Goal: Find specific page/section: Find specific page/section

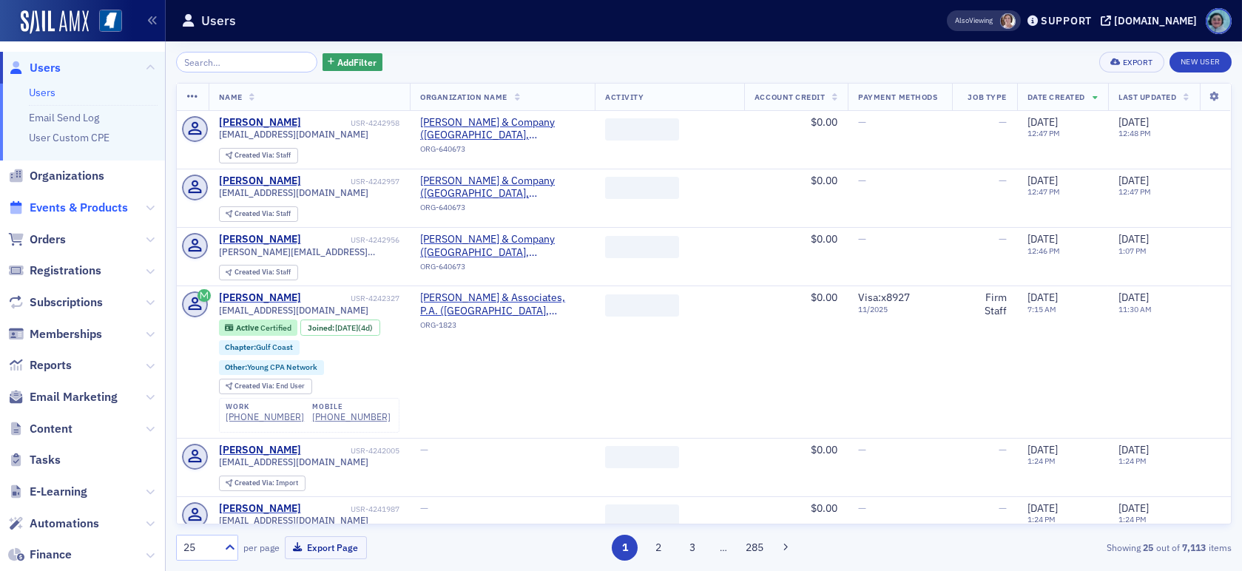
click at [96, 200] on span "Events & Products" at bounding box center [79, 208] width 98 height 16
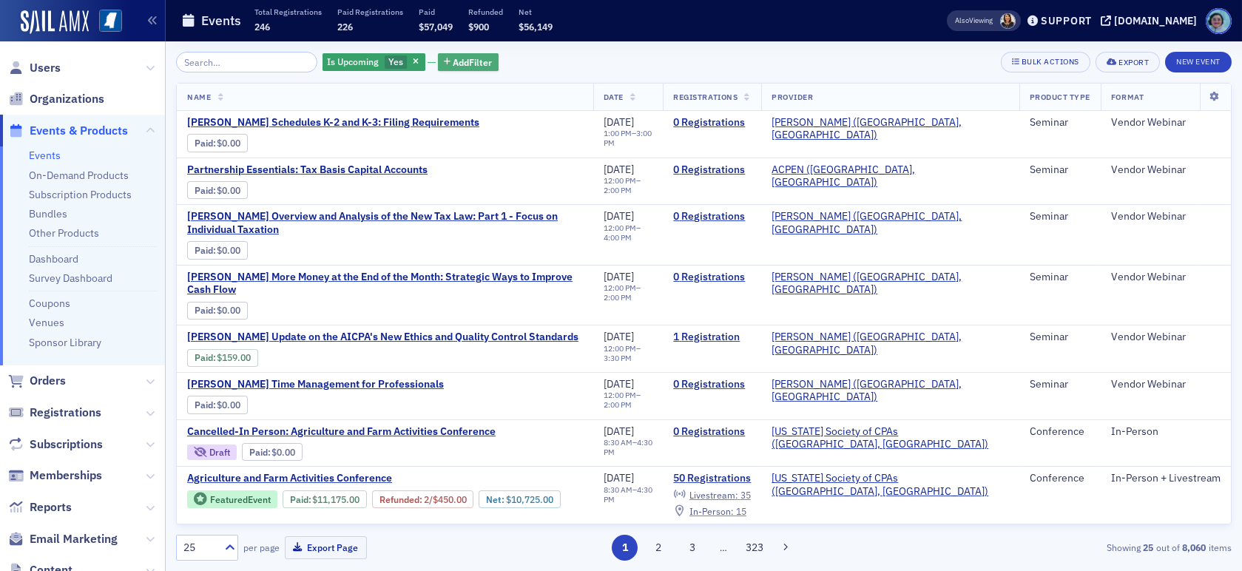
click at [439, 67] on button "Add Filter" at bounding box center [468, 62] width 61 height 18
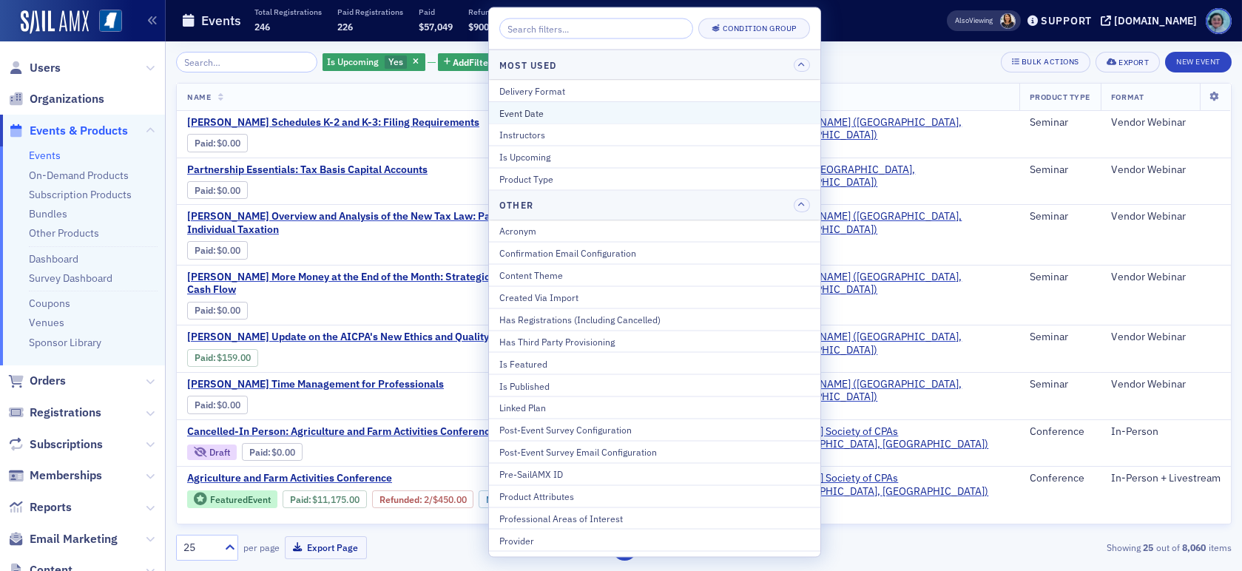
click at [541, 102] on button "Event Date" at bounding box center [654, 112] width 331 height 22
select select "7"
select select "2025"
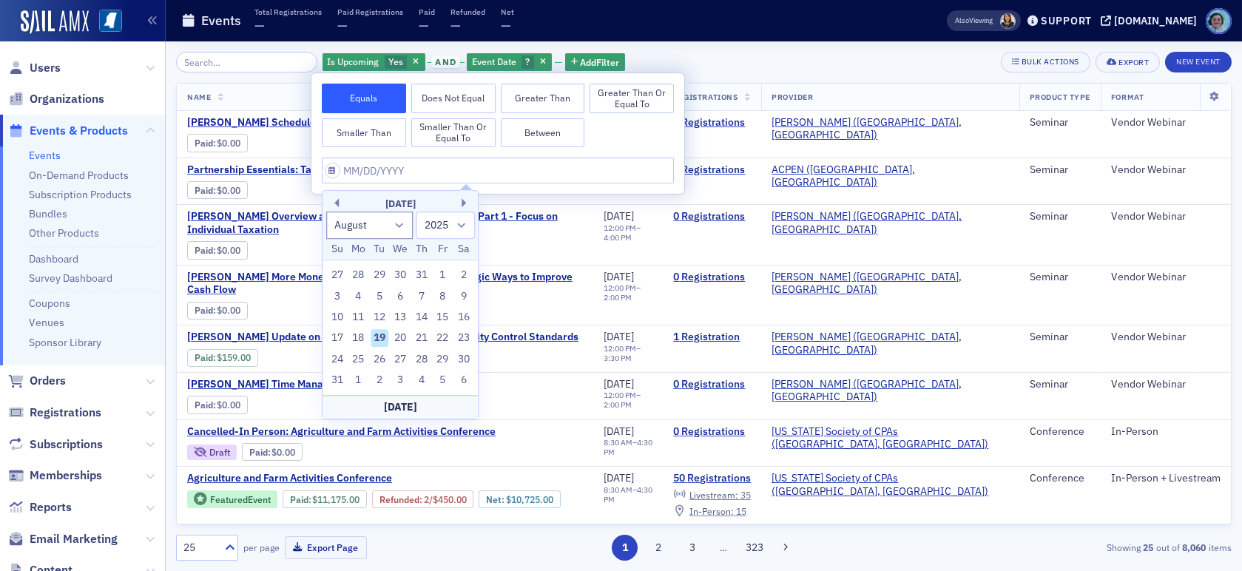
click at [379, 339] on div "19" at bounding box center [380, 339] width 18 height 18
type input "[DATE]"
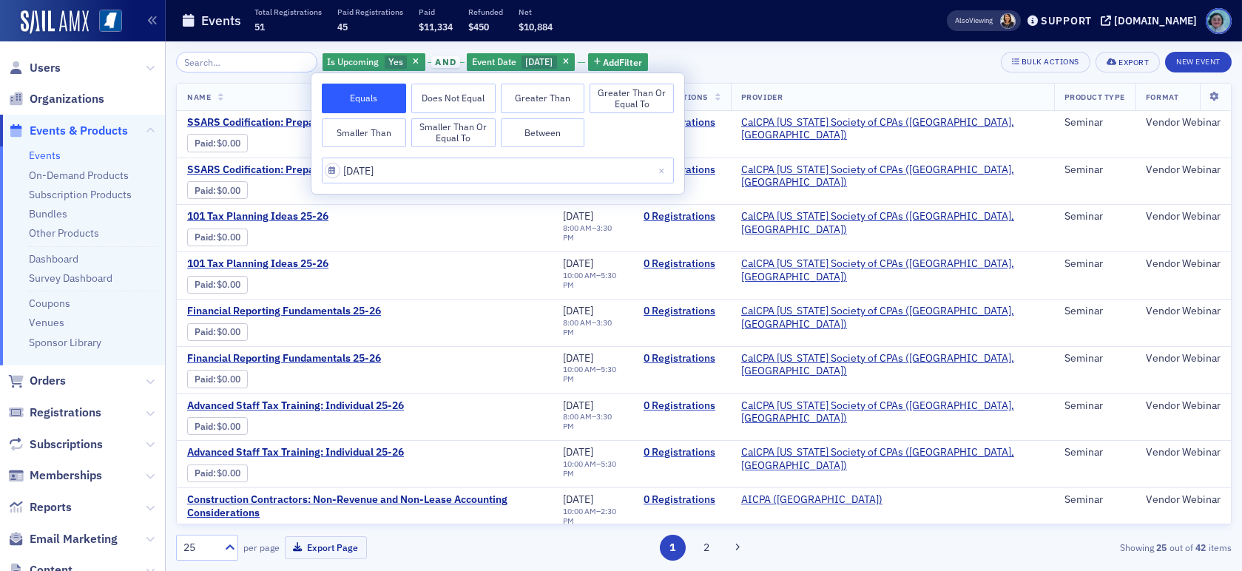
click at [739, 58] on div "Is Upcoming Yes and Event Date [DATE] Add Filter Bulk Actions Export New Event" at bounding box center [704, 62] width 1056 height 21
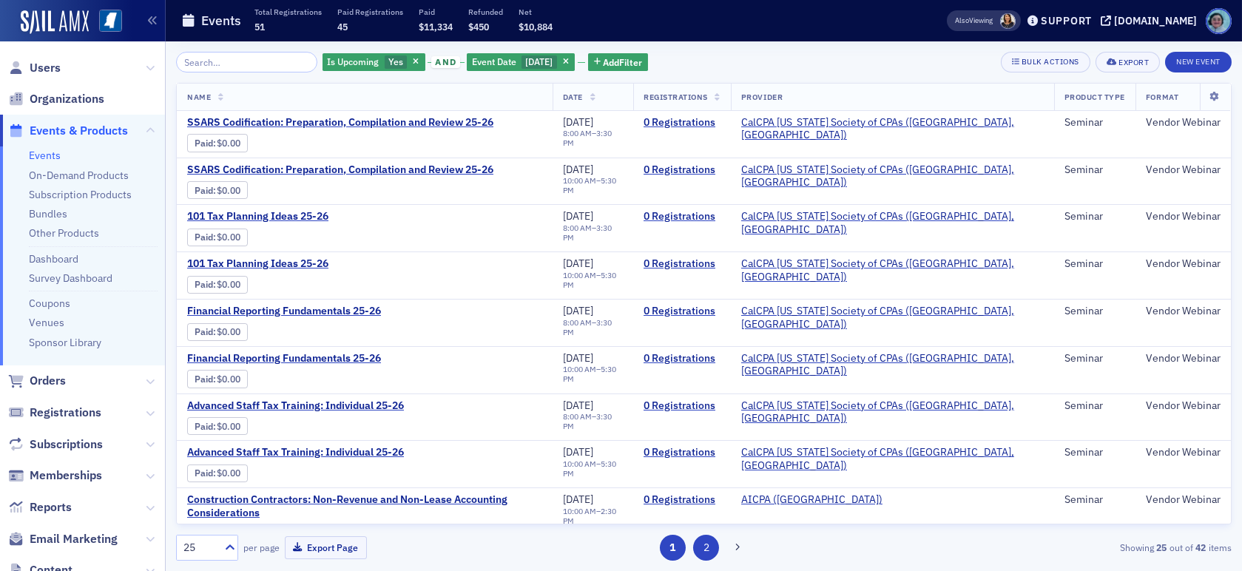
click at [703, 550] on button "2" at bounding box center [706, 548] width 26 height 26
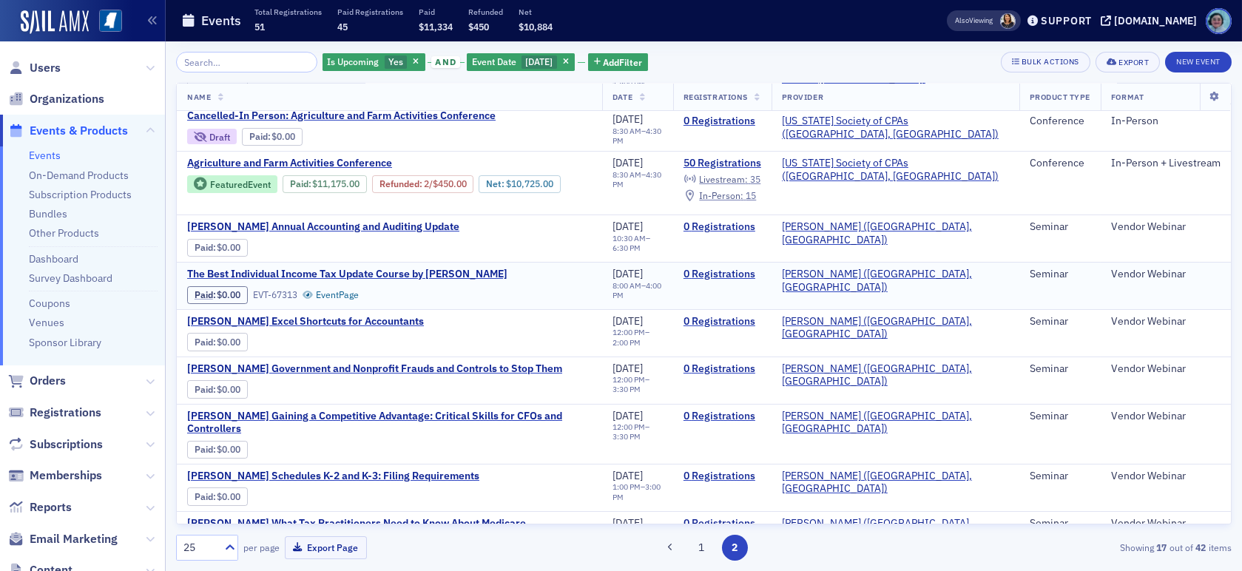
scroll to position [148, 0]
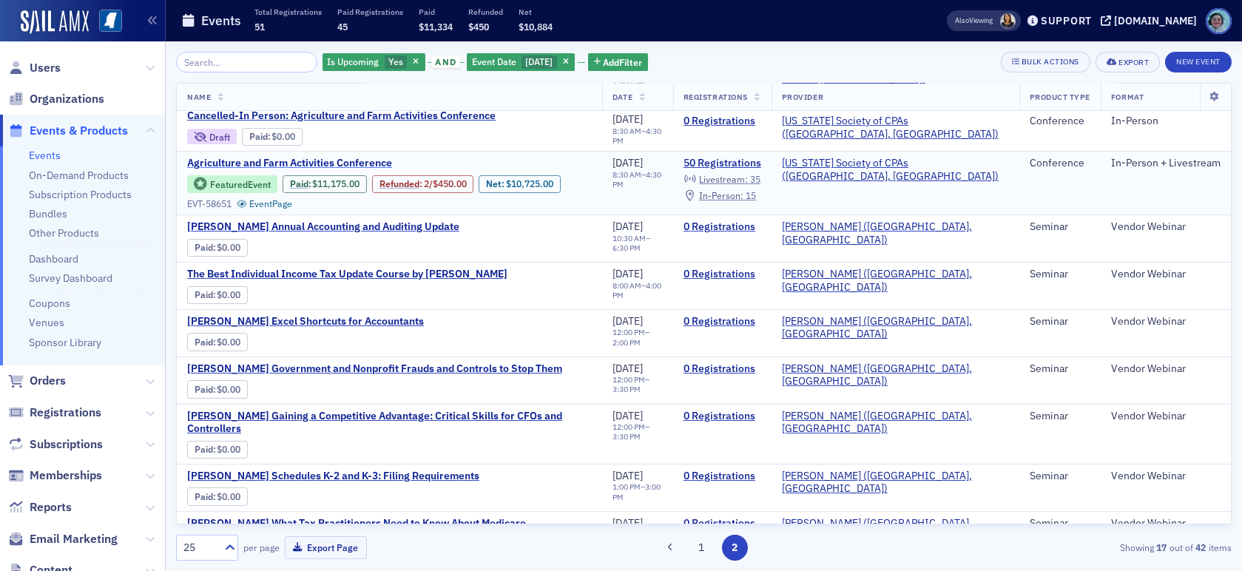
click at [364, 158] on span "Agriculture and Farm Activities Conference" at bounding box center [311, 163] width 249 height 13
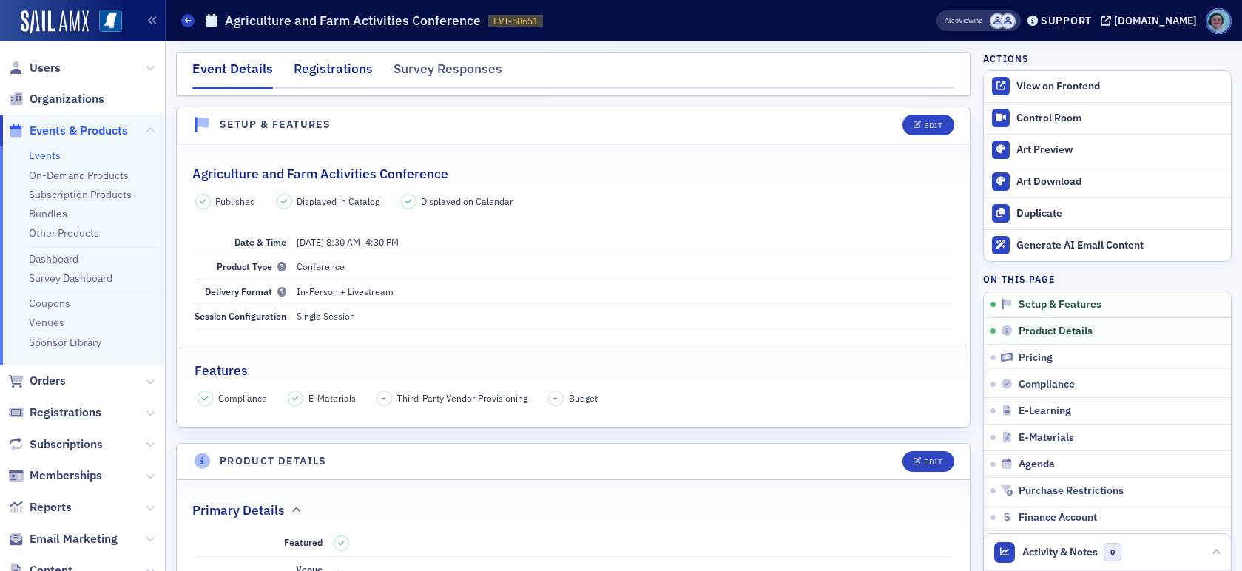
click at [305, 59] on div "Registrations" at bounding box center [333, 72] width 79 height 27
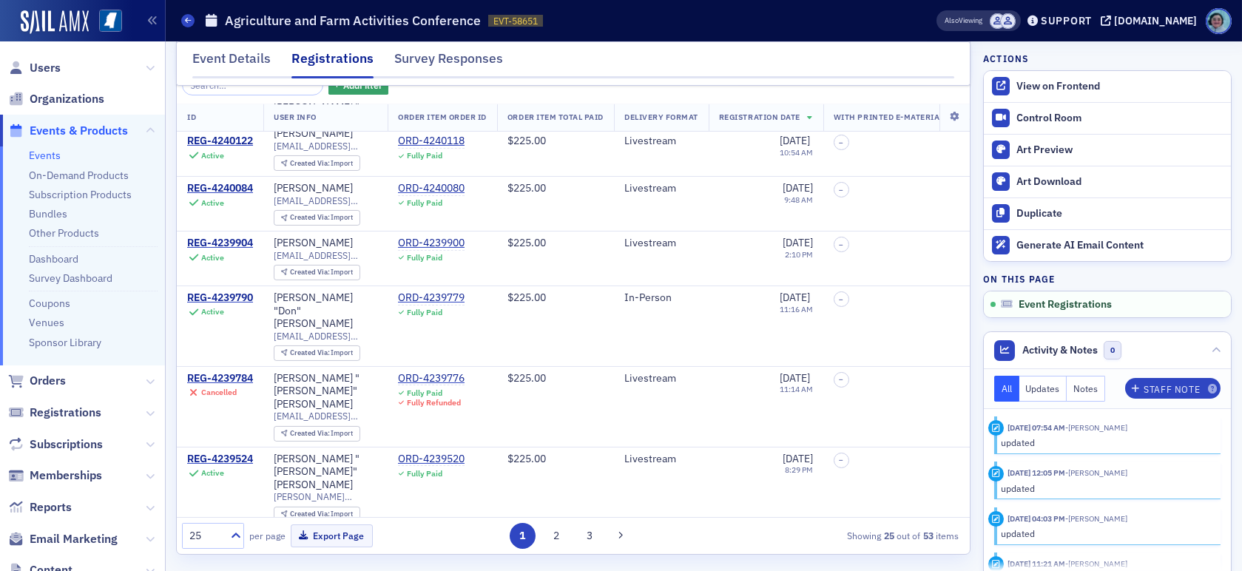
scroll to position [77, 0]
